Goal: Information Seeking & Learning: Check status

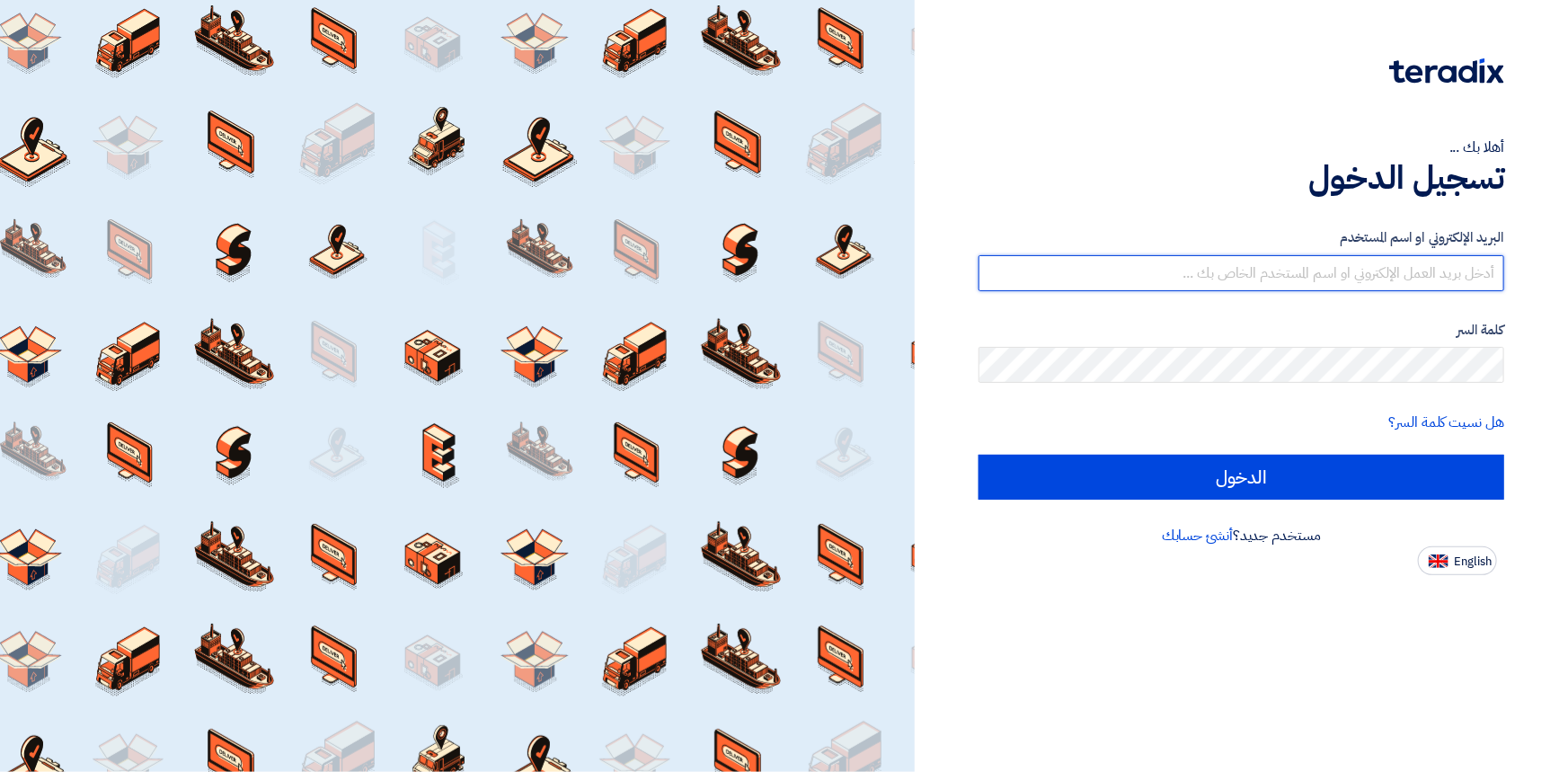
click at [1178, 278] on input "text" at bounding box center [1241, 273] width 526 height 36
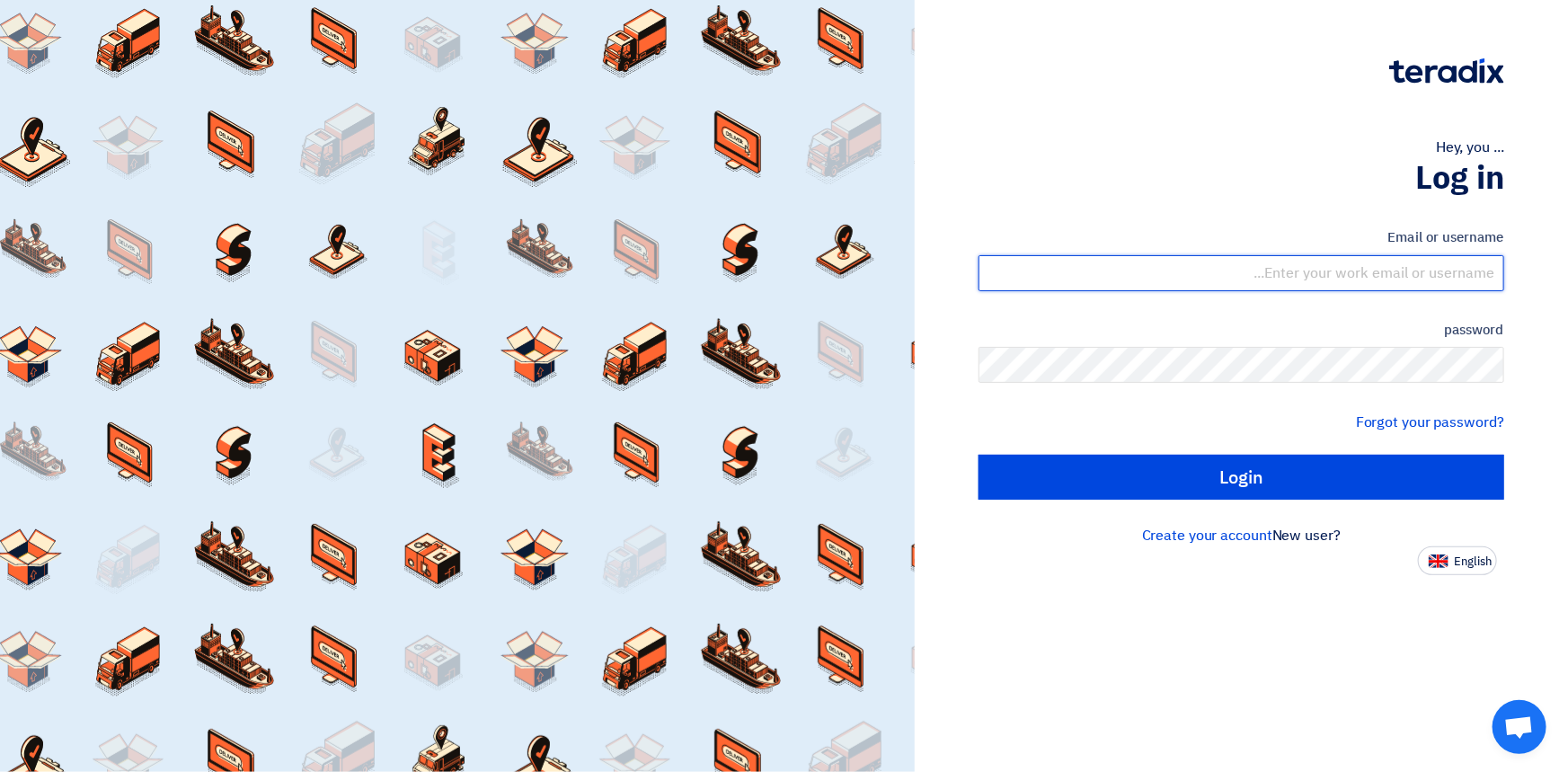
type input "[EMAIL_ADDRESS][DOMAIN_NAME]"
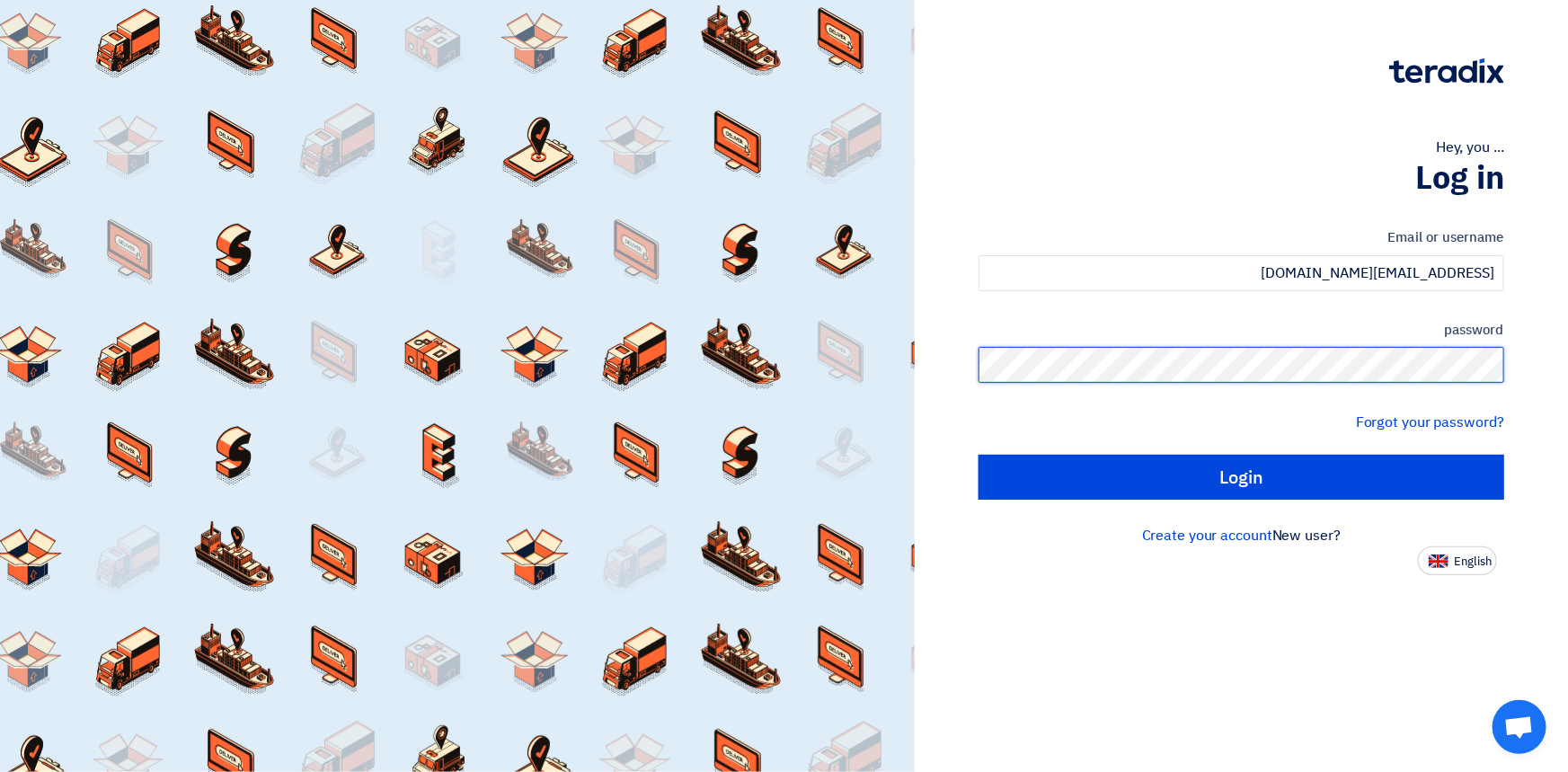
click at [979, 454] on input "Login" at bounding box center [1241, 477] width 526 height 45
type input "Sign in"
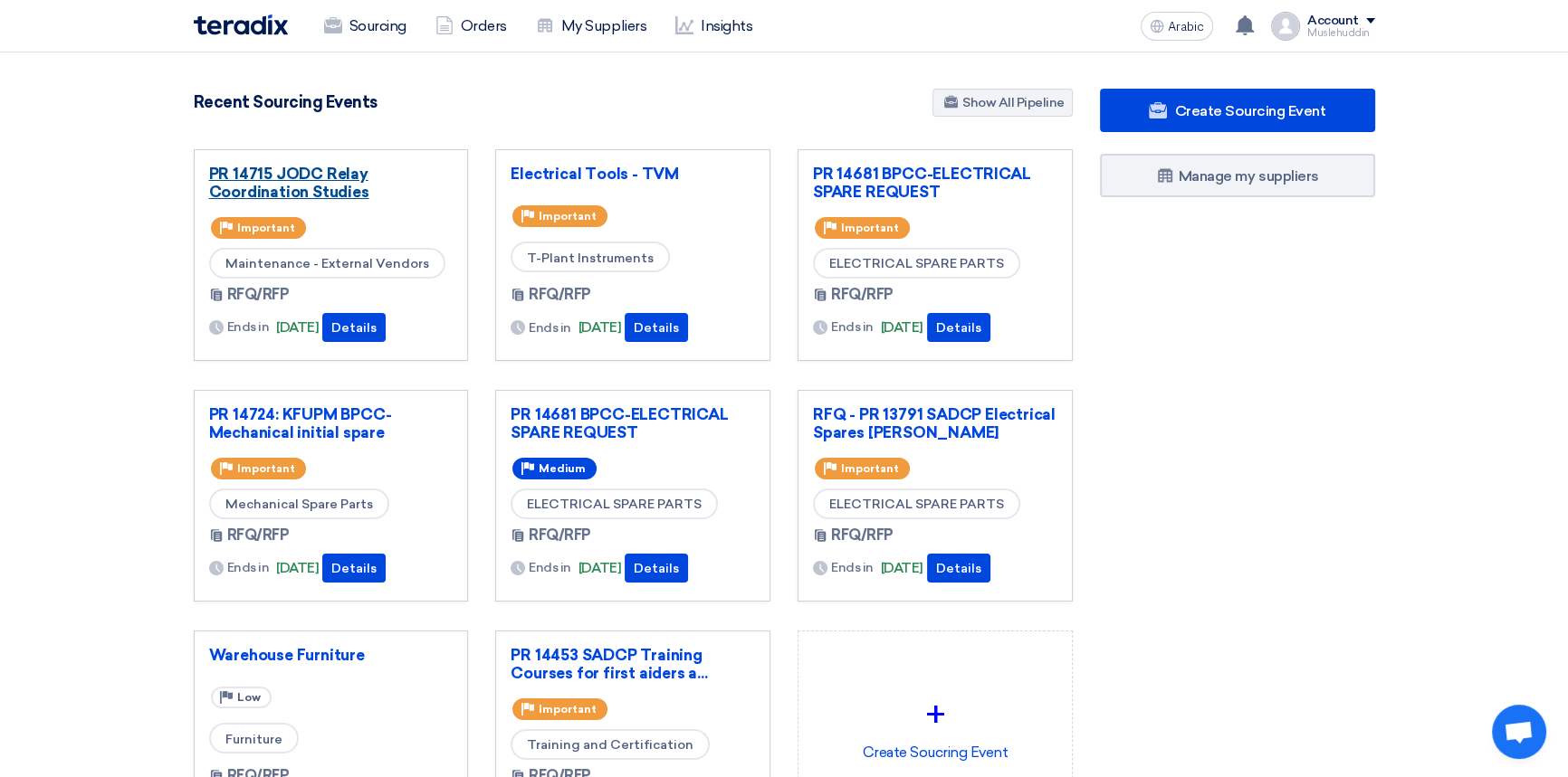
click at [299, 190] on font "PR 14715 JODC Relay Coordination Studies" at bounding box center [289, 183] width 160 height 37
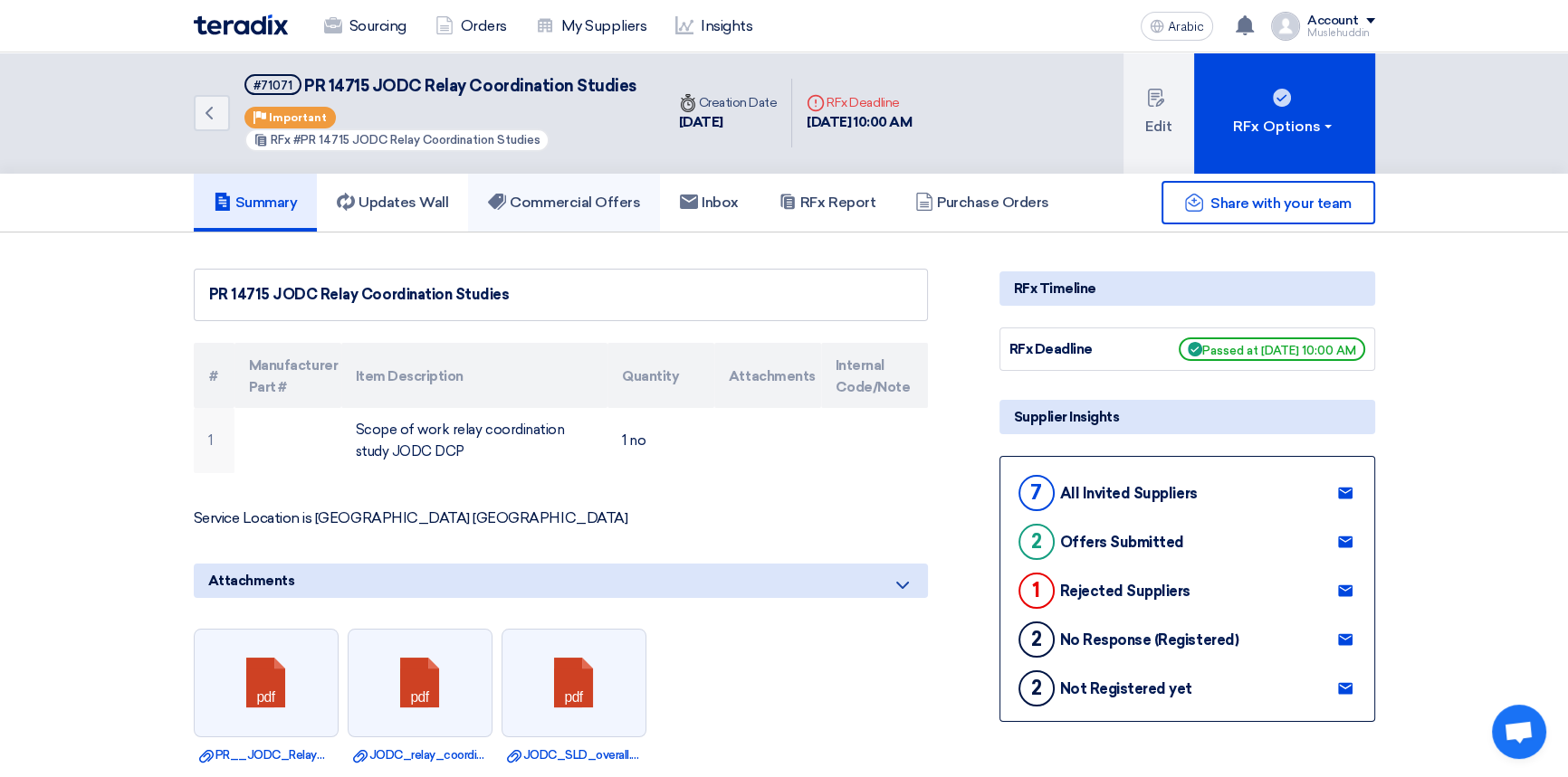
click at [586, 202] on font "Commercial Offers" at bounding box center [574, 202] width 130 height 17
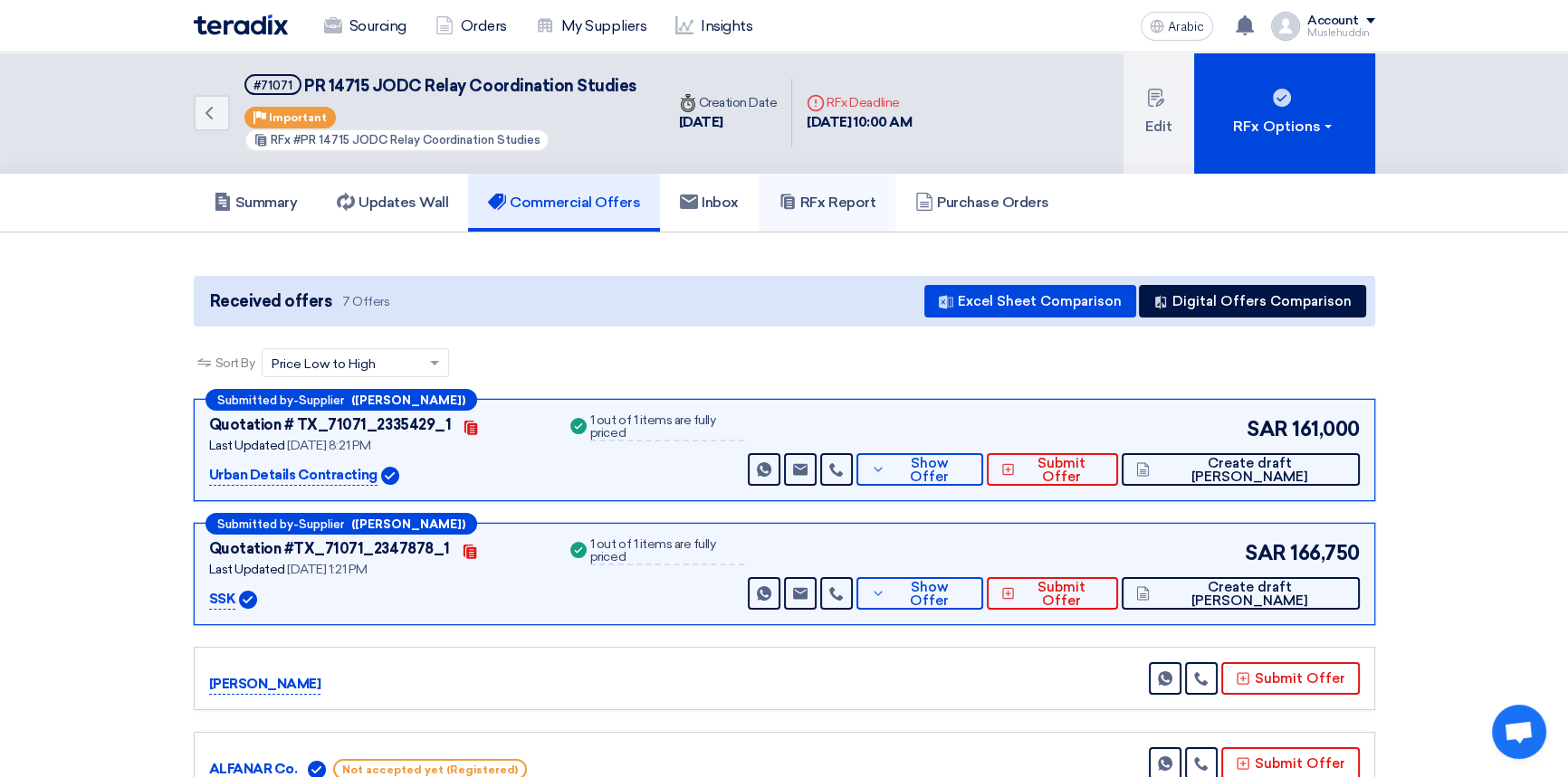
click at [826, 200] on font "RFx Report" at bounding box center [837, 202] width 75 height 17
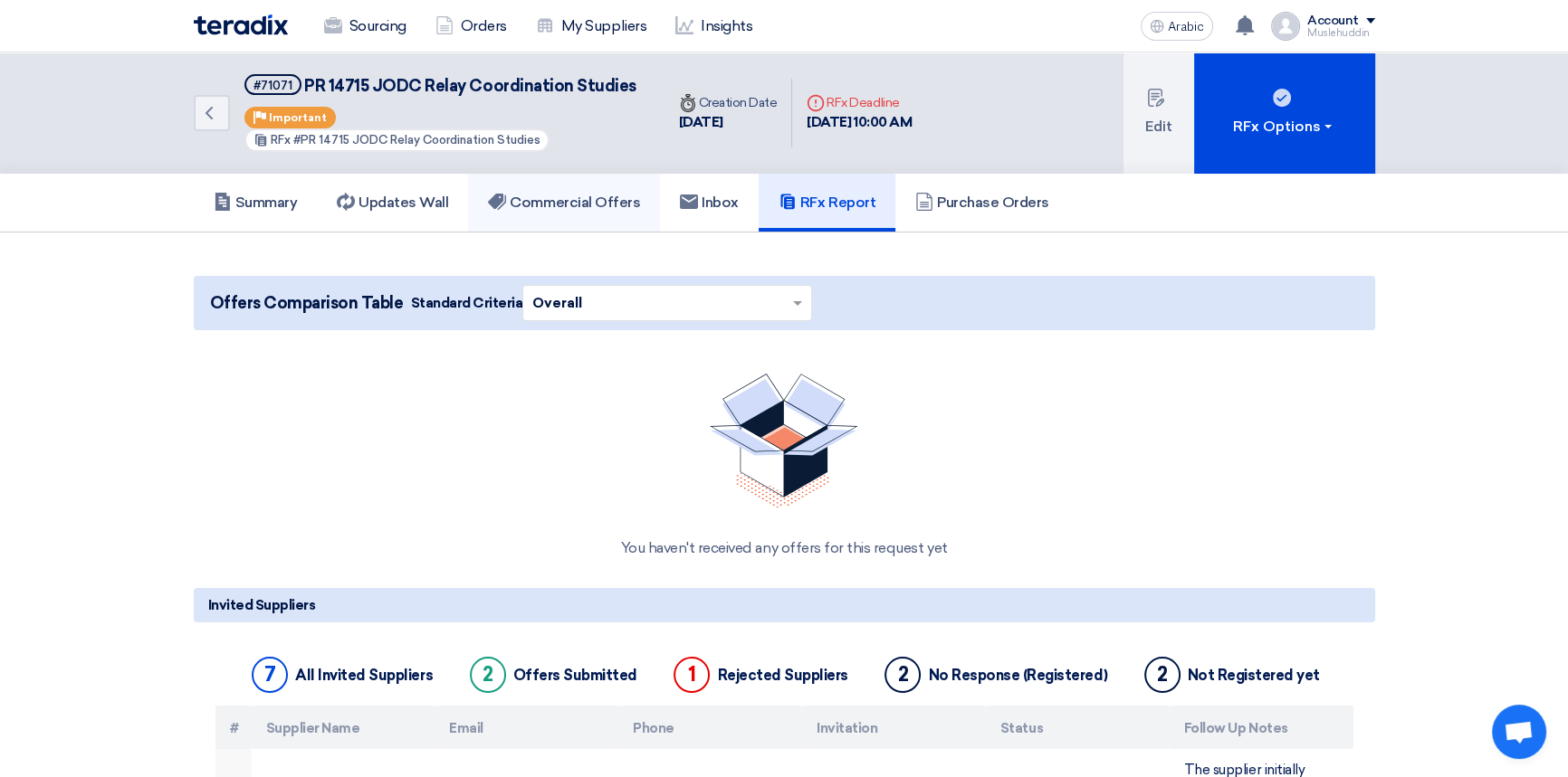
click at [588, 205] on font "Commercial Offers" at bounding box center [574, 202] width 130 height 17
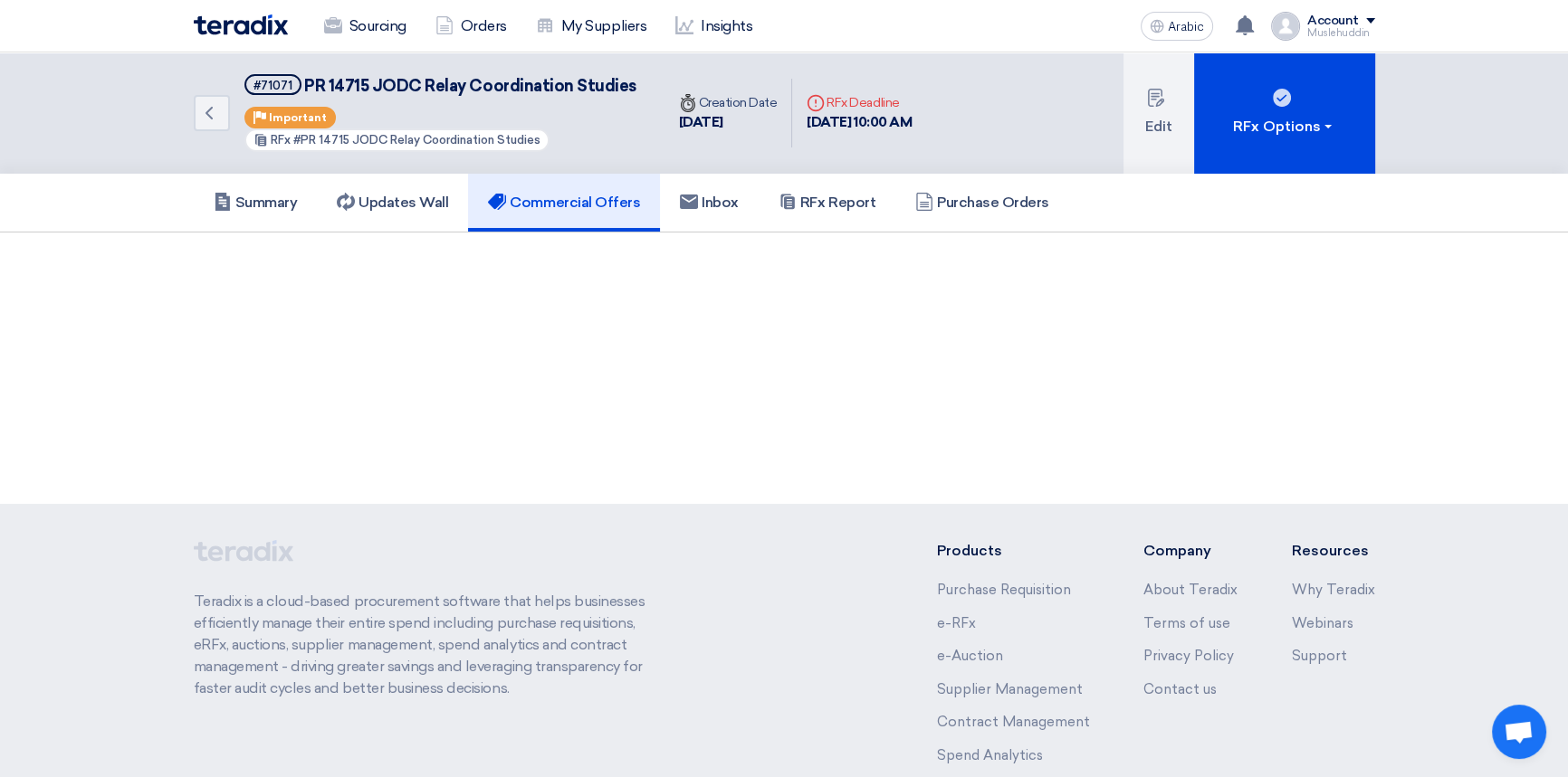
click at [596, 224] on link "Commercial Offers" at bounding box center [564, 202] width 192 height 58
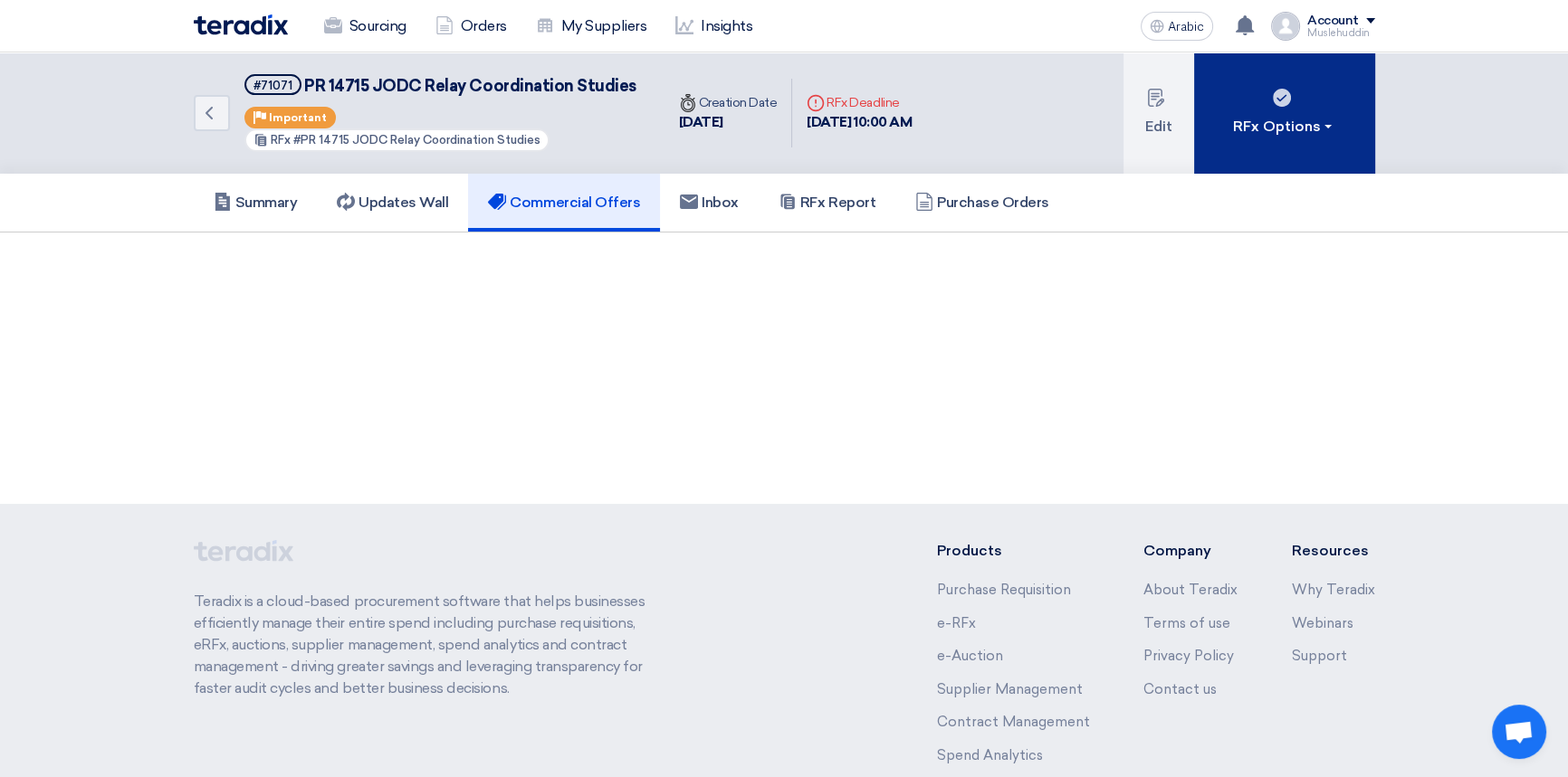
click at [1237, 149] on button "RFx Options" at bounding box center [1284, 112] width 181 height 121
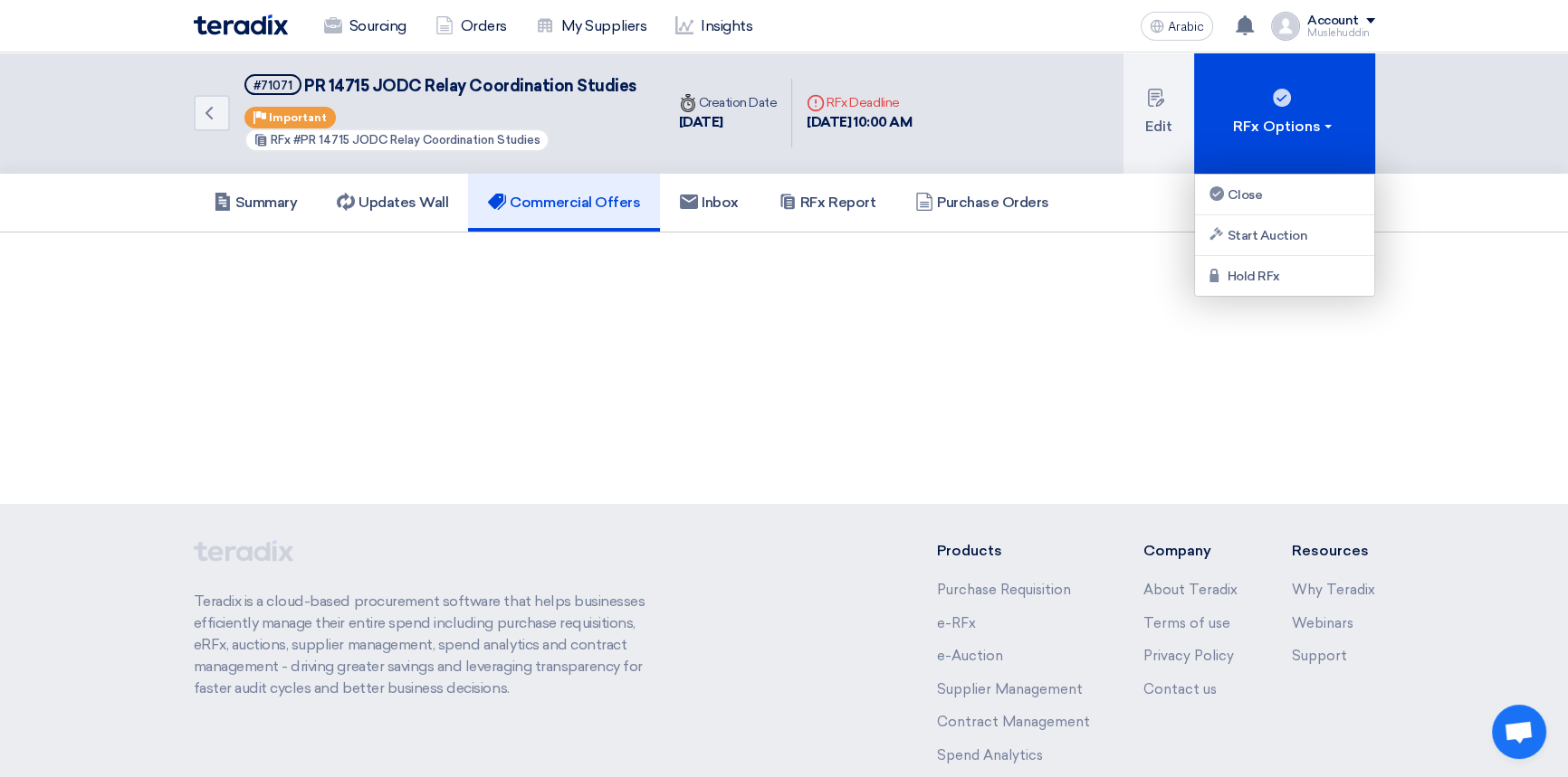
click at [1051, 342] on div "Back #71071 PR 14715 JODC Relay Coordination Studies Priority Important RFx #PR…" at bounding box center [784, 278] width 1568 height 452
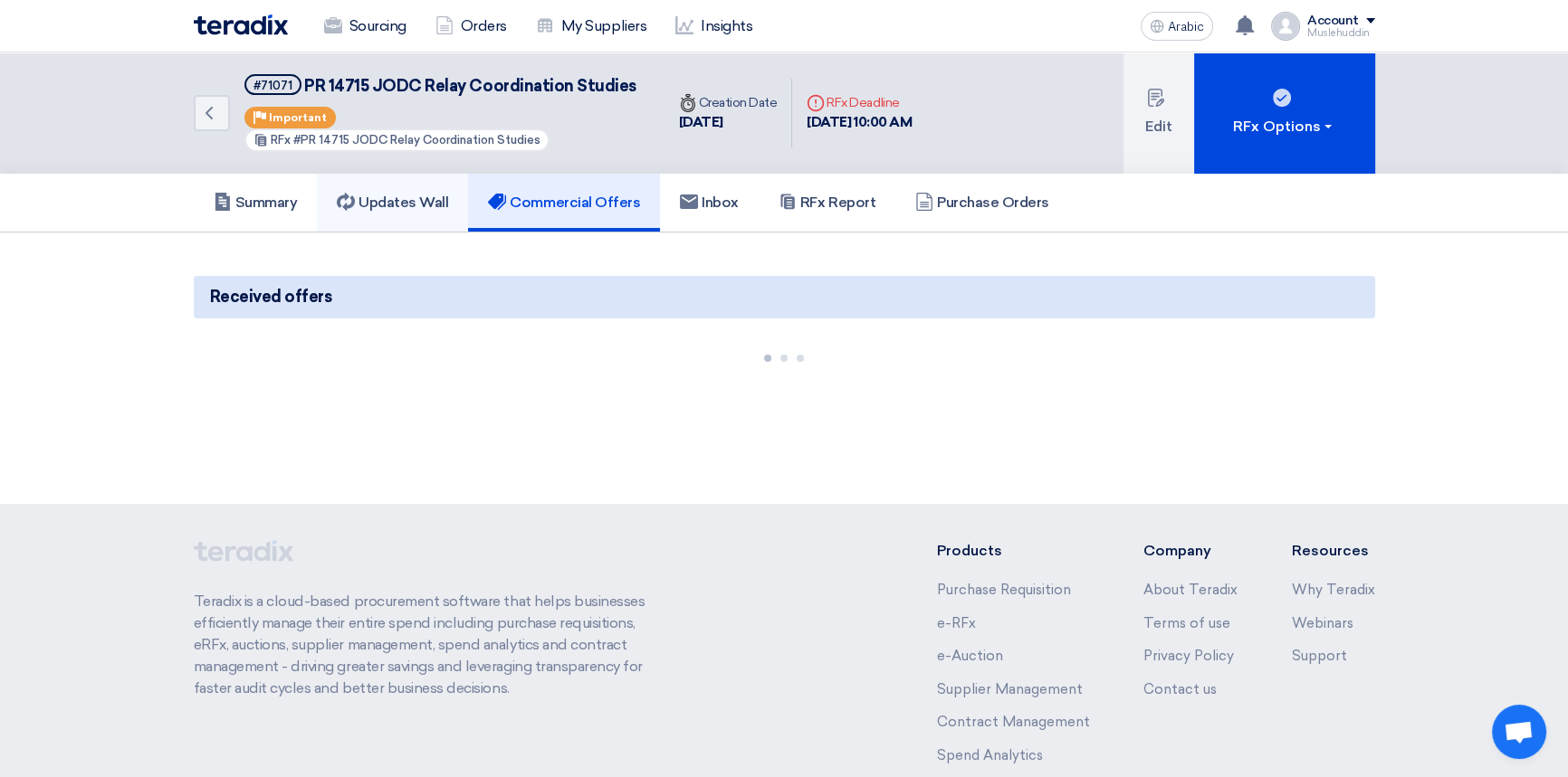
click at [389, 204] on font "Updates Wall" at bounding box center [403, 202] width 90 height 17
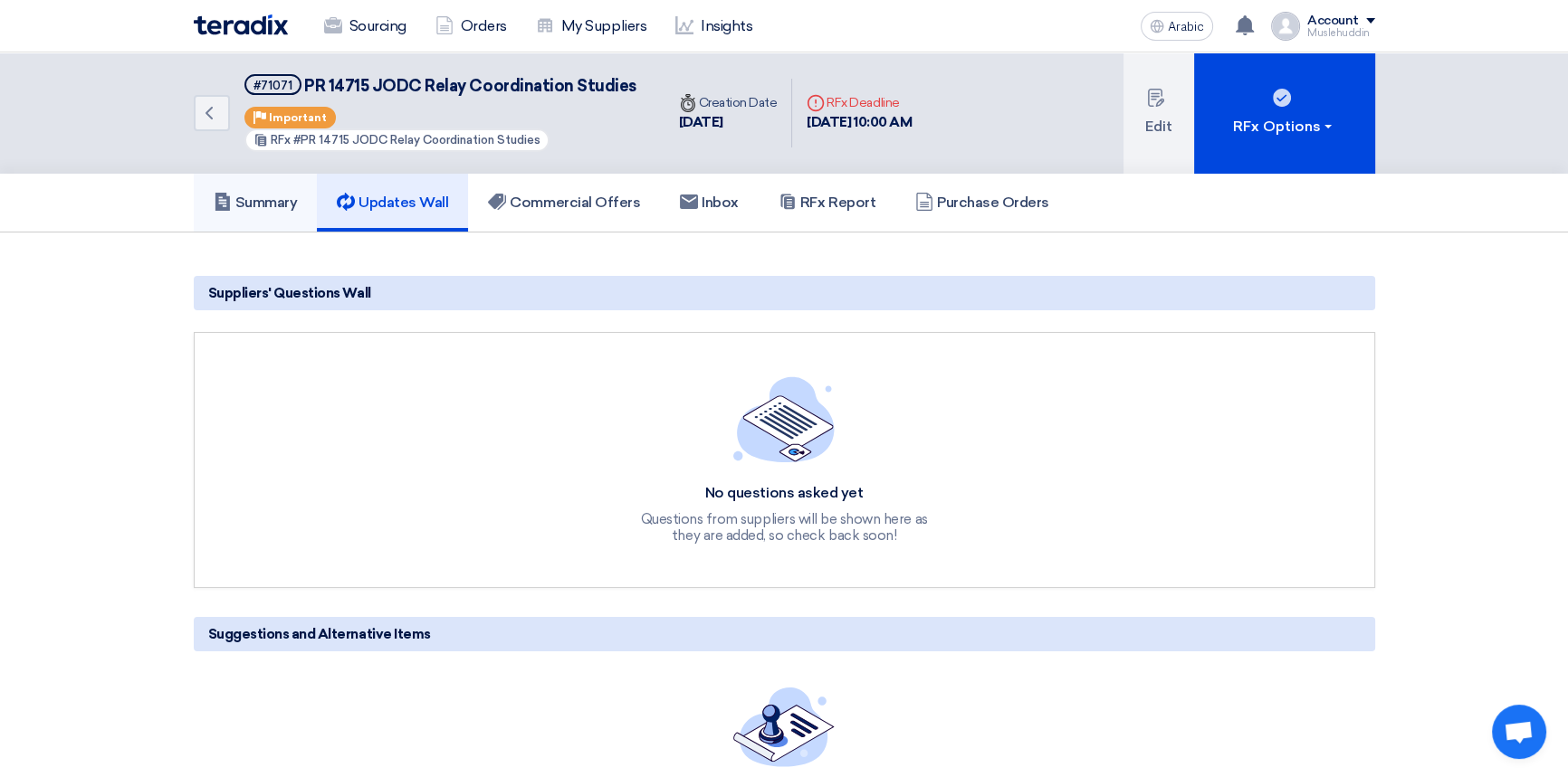
click at [248, 203] on font "Summary" at bounding box center [266, 202] width 63 height 17
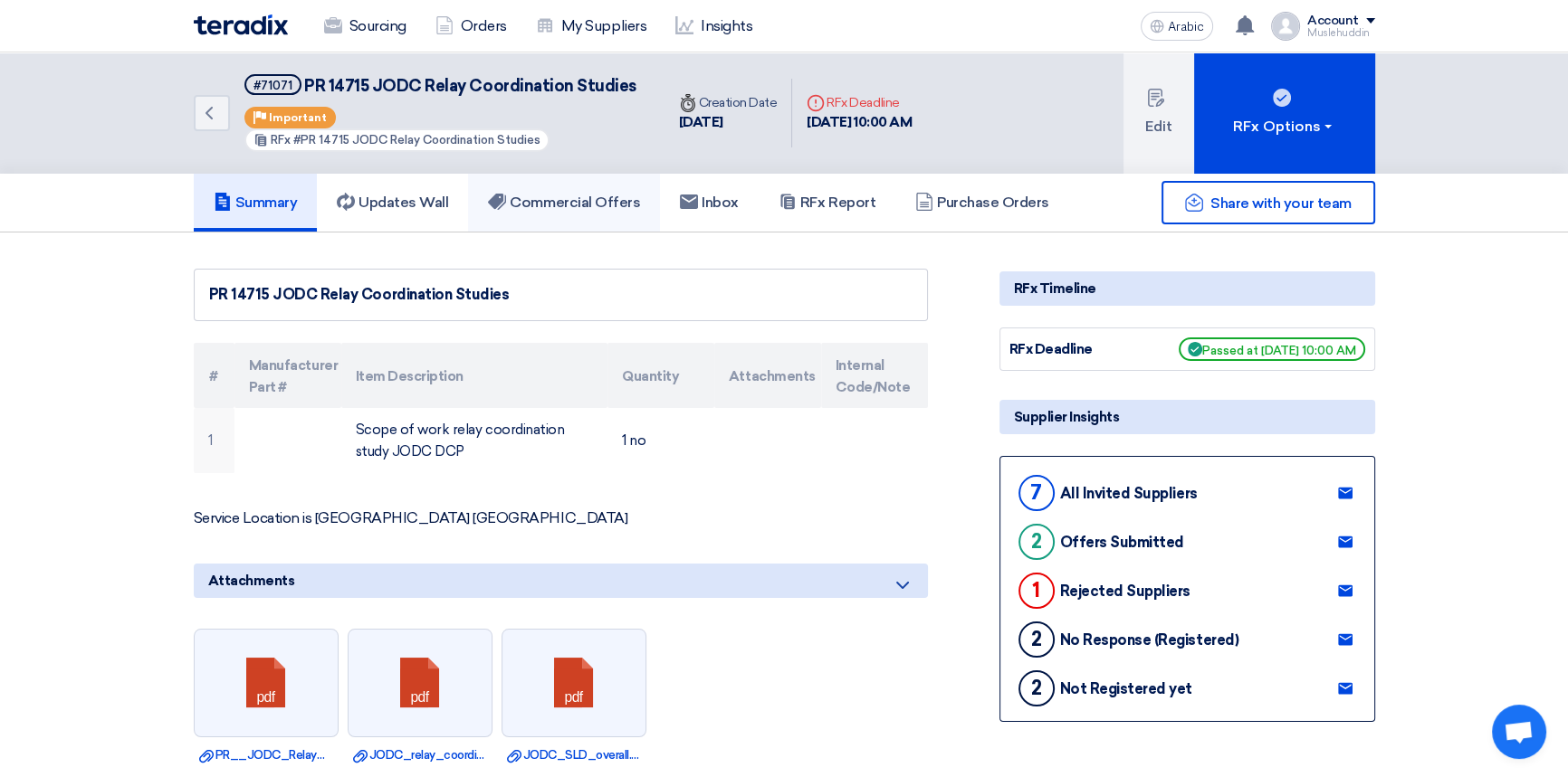
click at [611, 203] on font "Commercial Offers" at bounding box center [574, 202] width 130 height 17
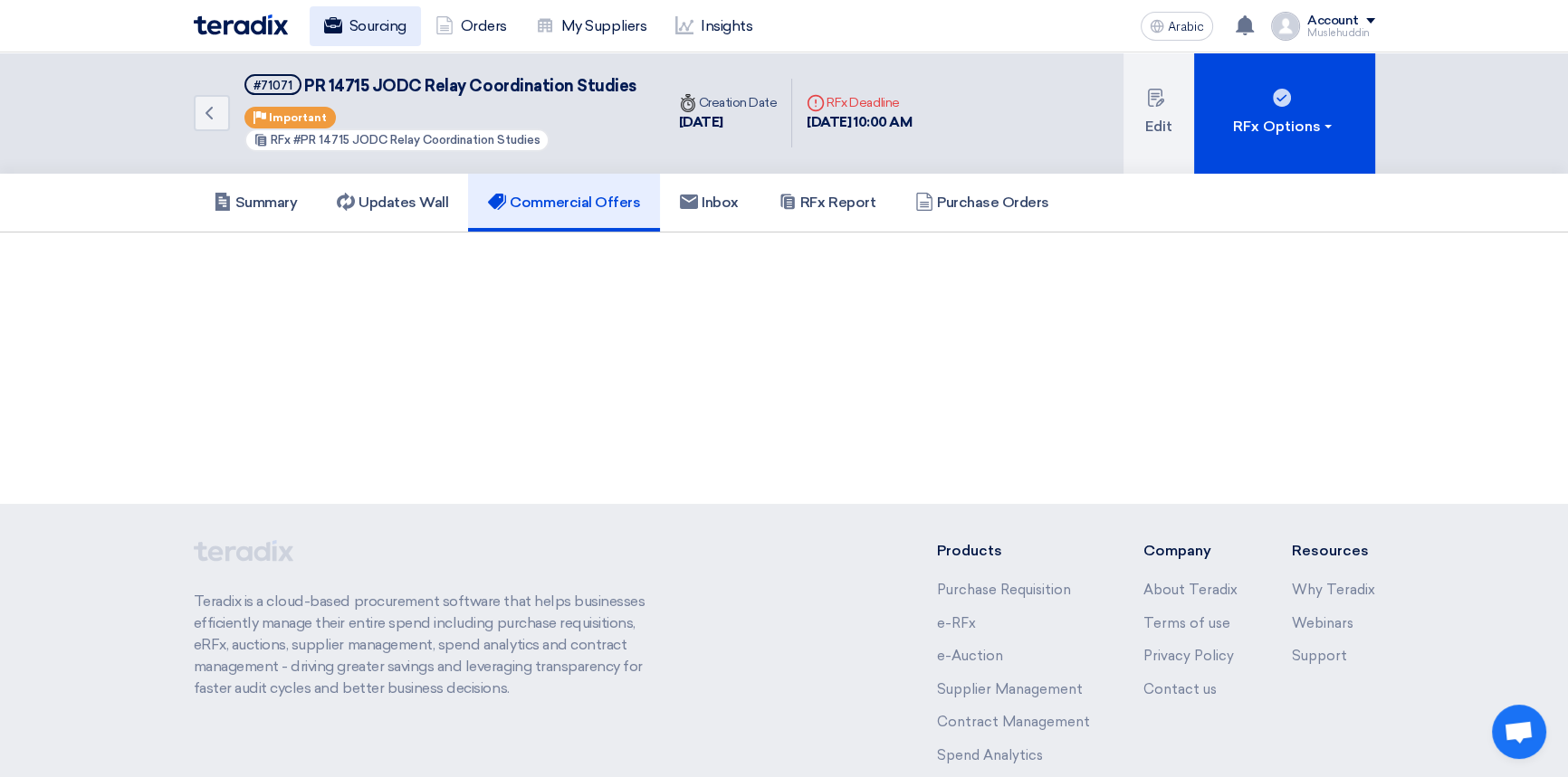
click at [359, 21] on font "Sourcing" at bounding box center [378, 25] width 57 height 17
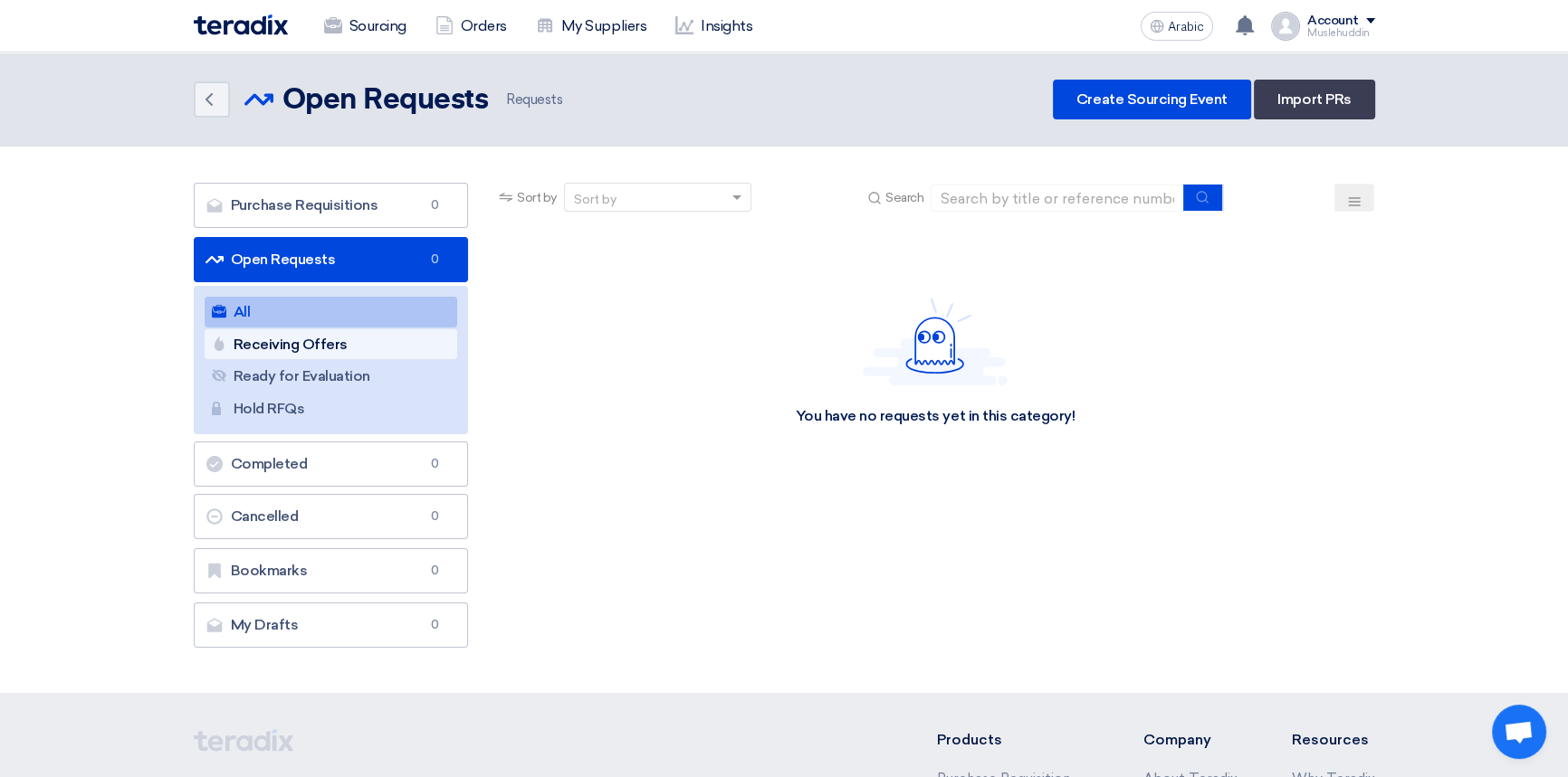
click at [329, 343] on font "Receiving Offers" at bounding box center [291, 344] width 114 height 17
